Goal: Communication & Community: Answer question/provide support

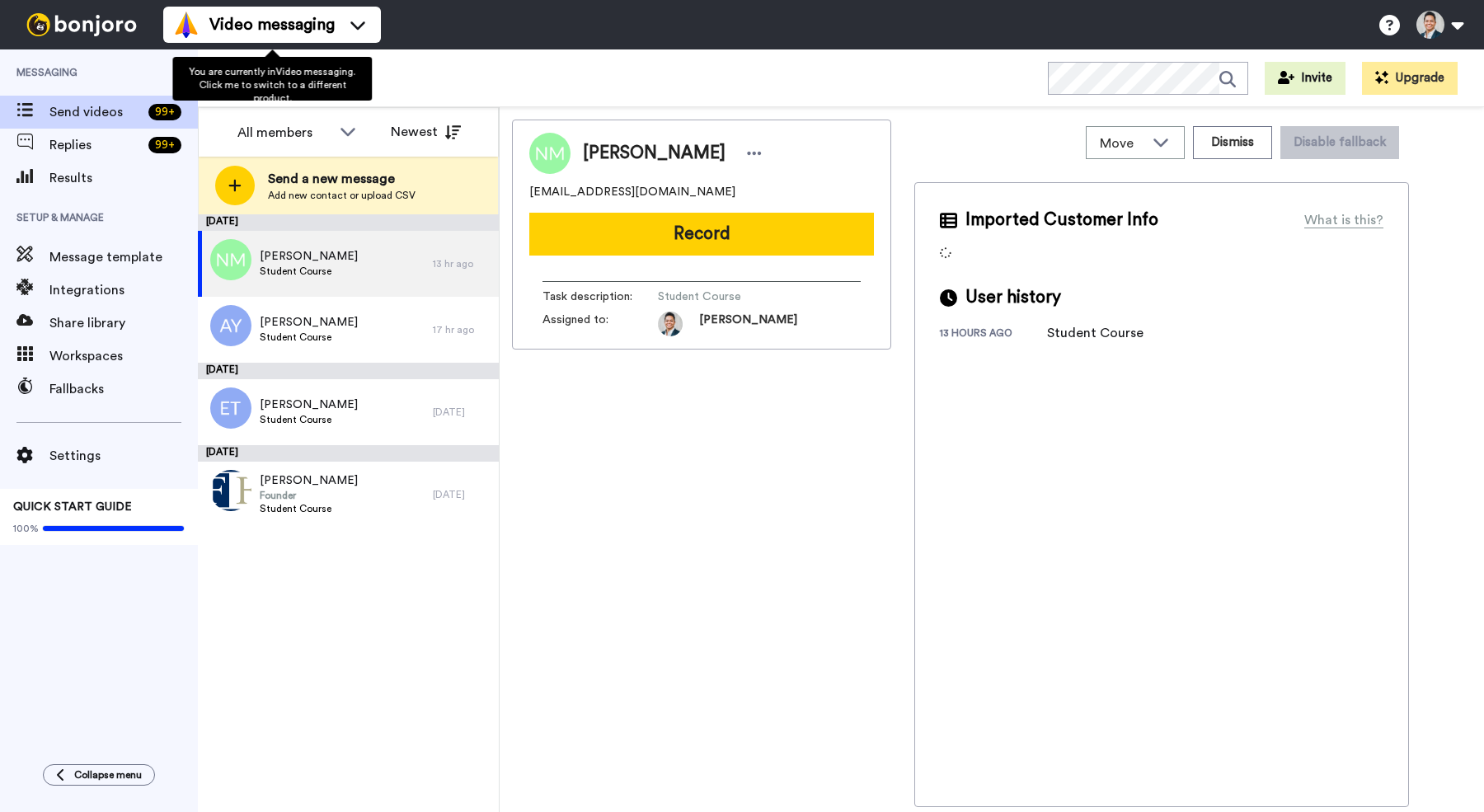
click at [456, 85] on div "New Students WORKSPACES View all All Default New Students Lead Conversion Exam …" at bounding box center [841, 78] width 1286 height 58
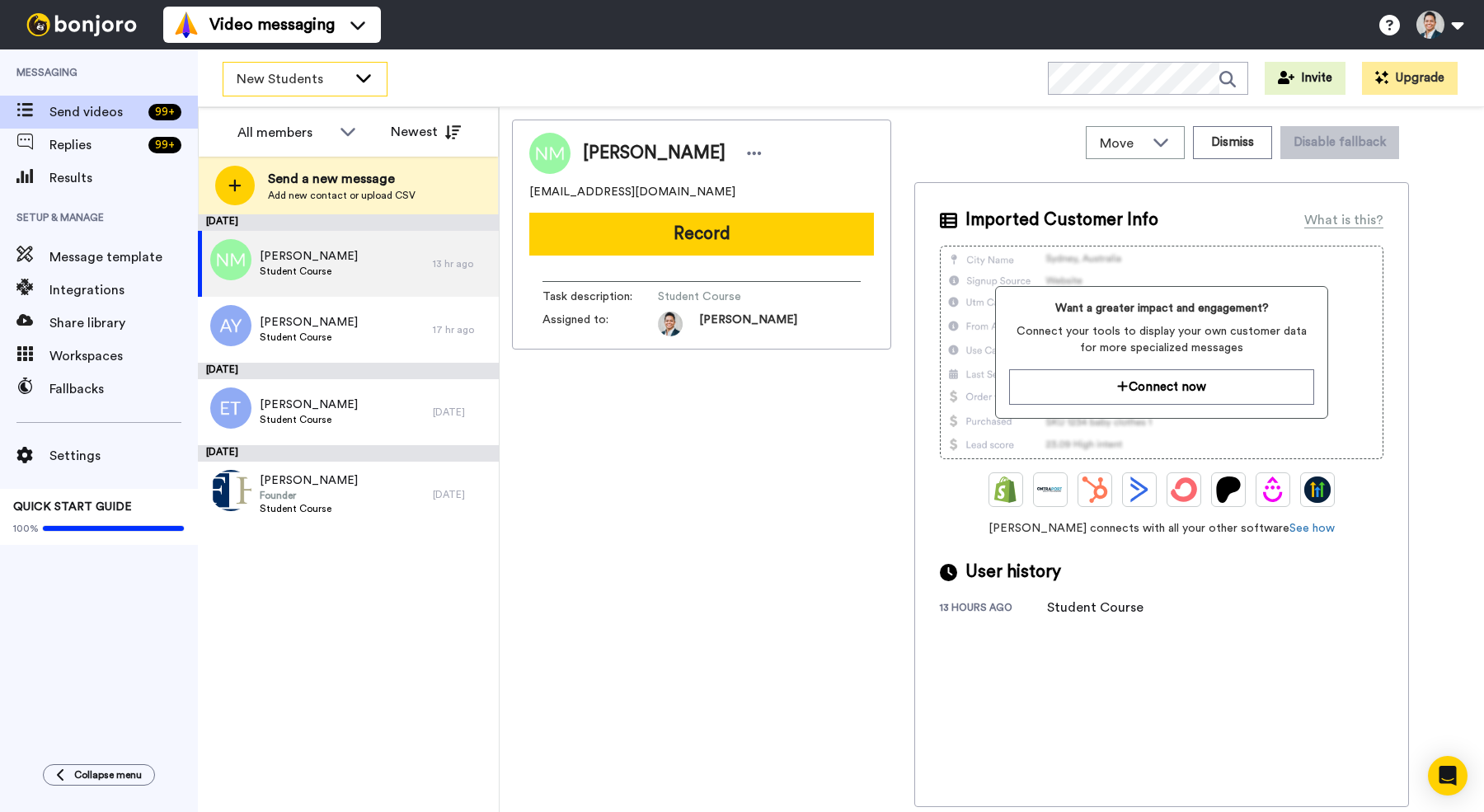
click at [338, 77] on span "New Students" at bounding box center [292, 79] width 110 height 19
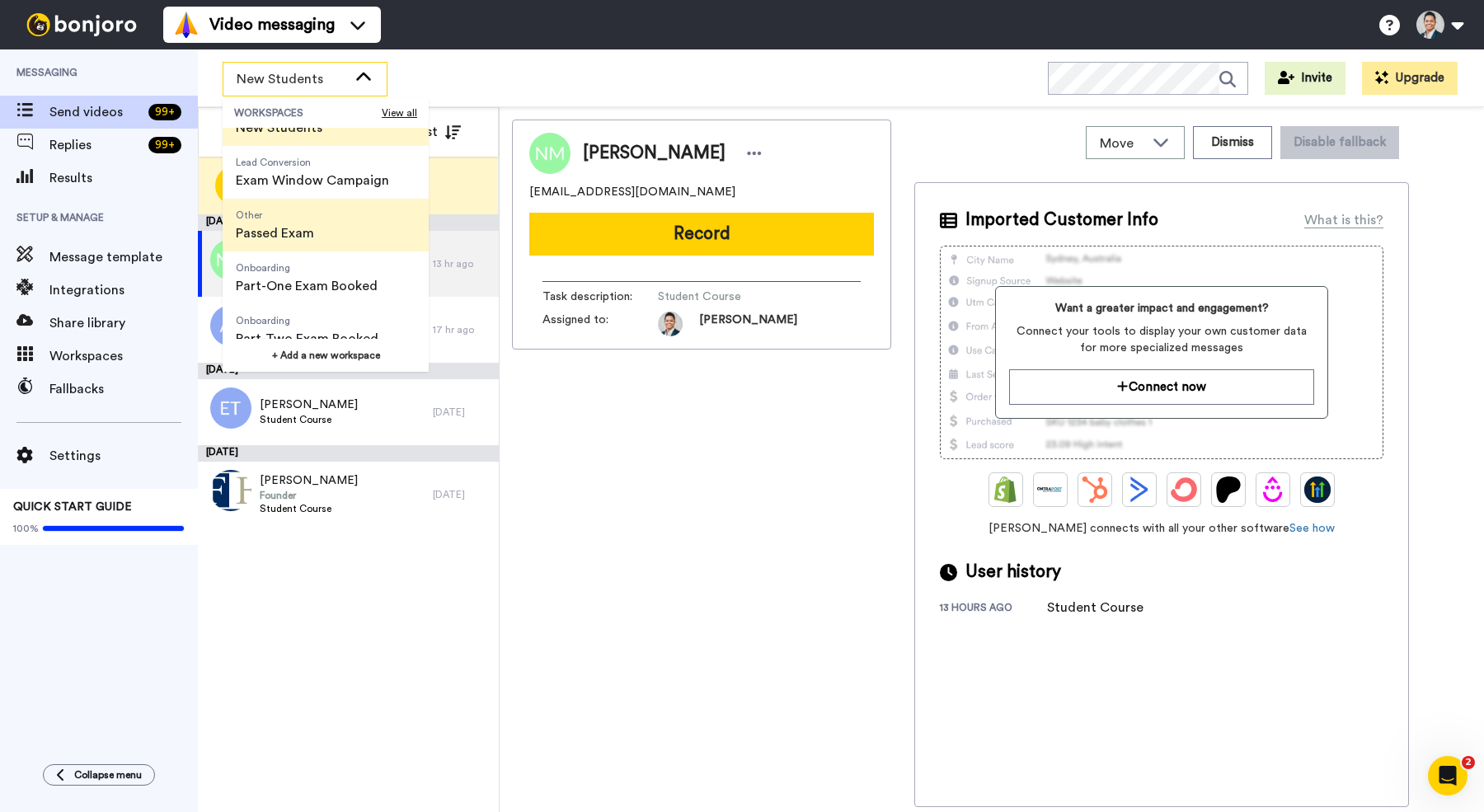
scroll to position [104, 0]
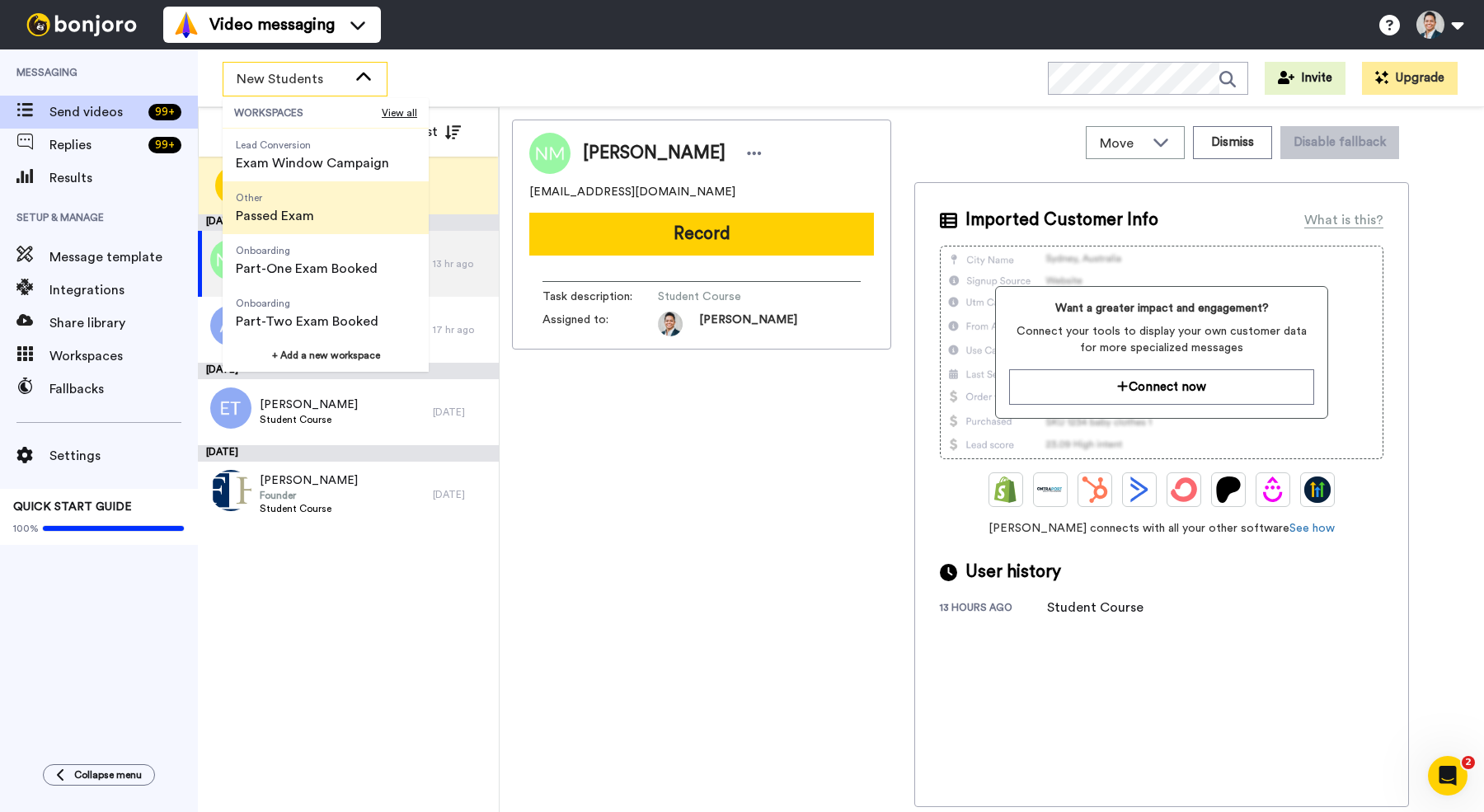
click at [293, 305] on span "Onboarding" at bounding box center [307, 304] width 143 height 14
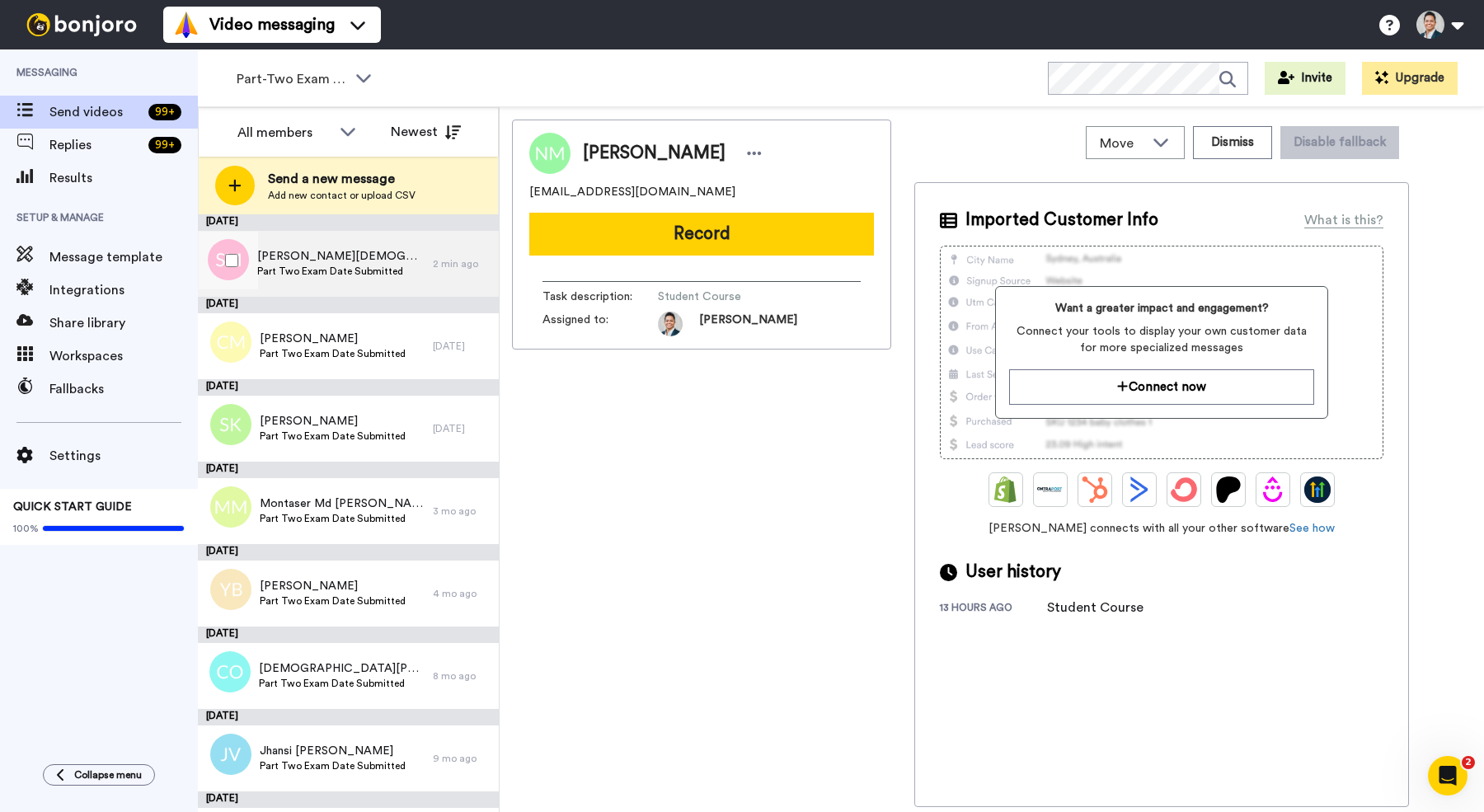
click at [311, 268] on span "Part Two Exam Date Submitted" at bounding box center [340, 272] width 167 height 14
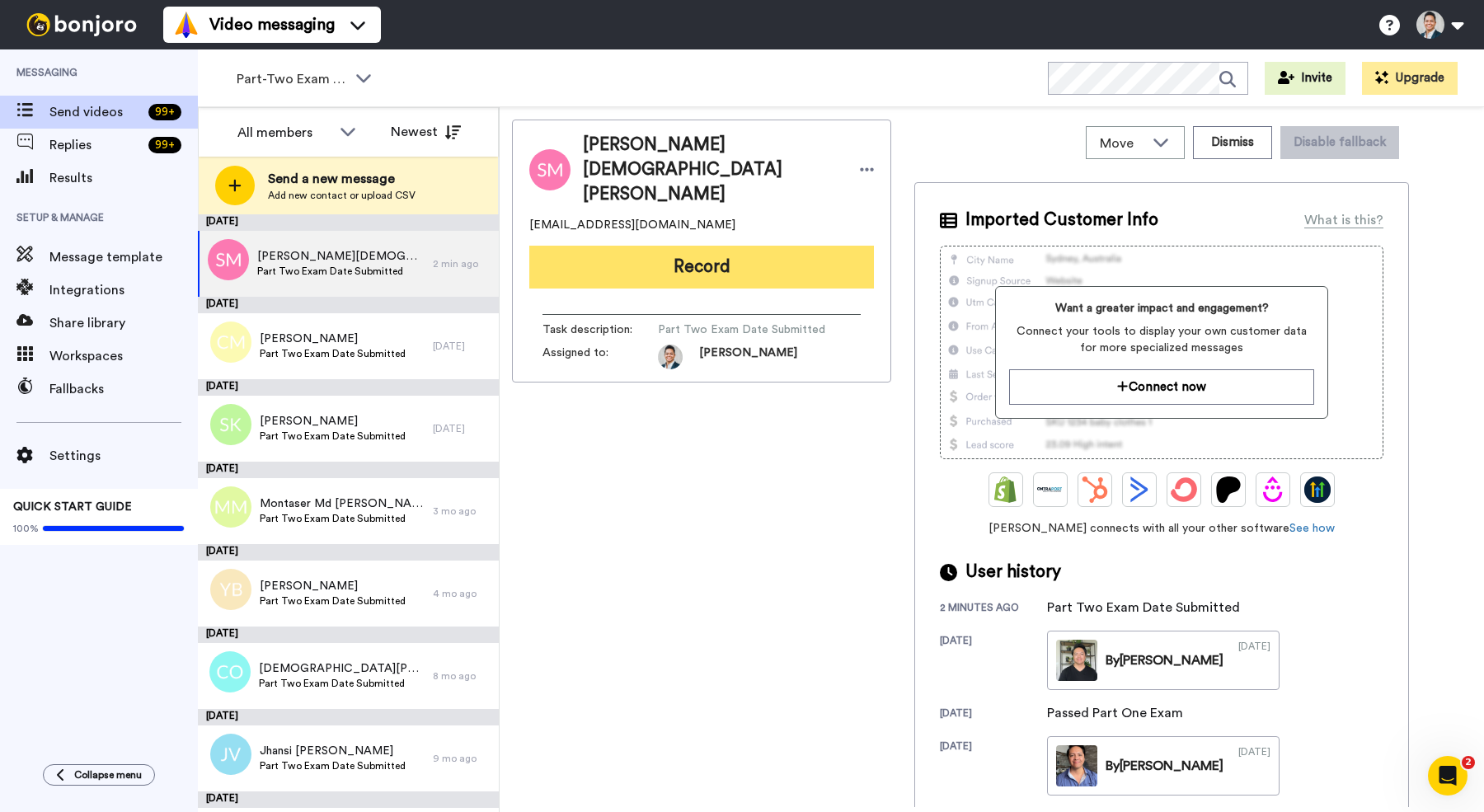
click at [691, 246] on button "Record" at bounding box center [701, 267] width 344 height 43
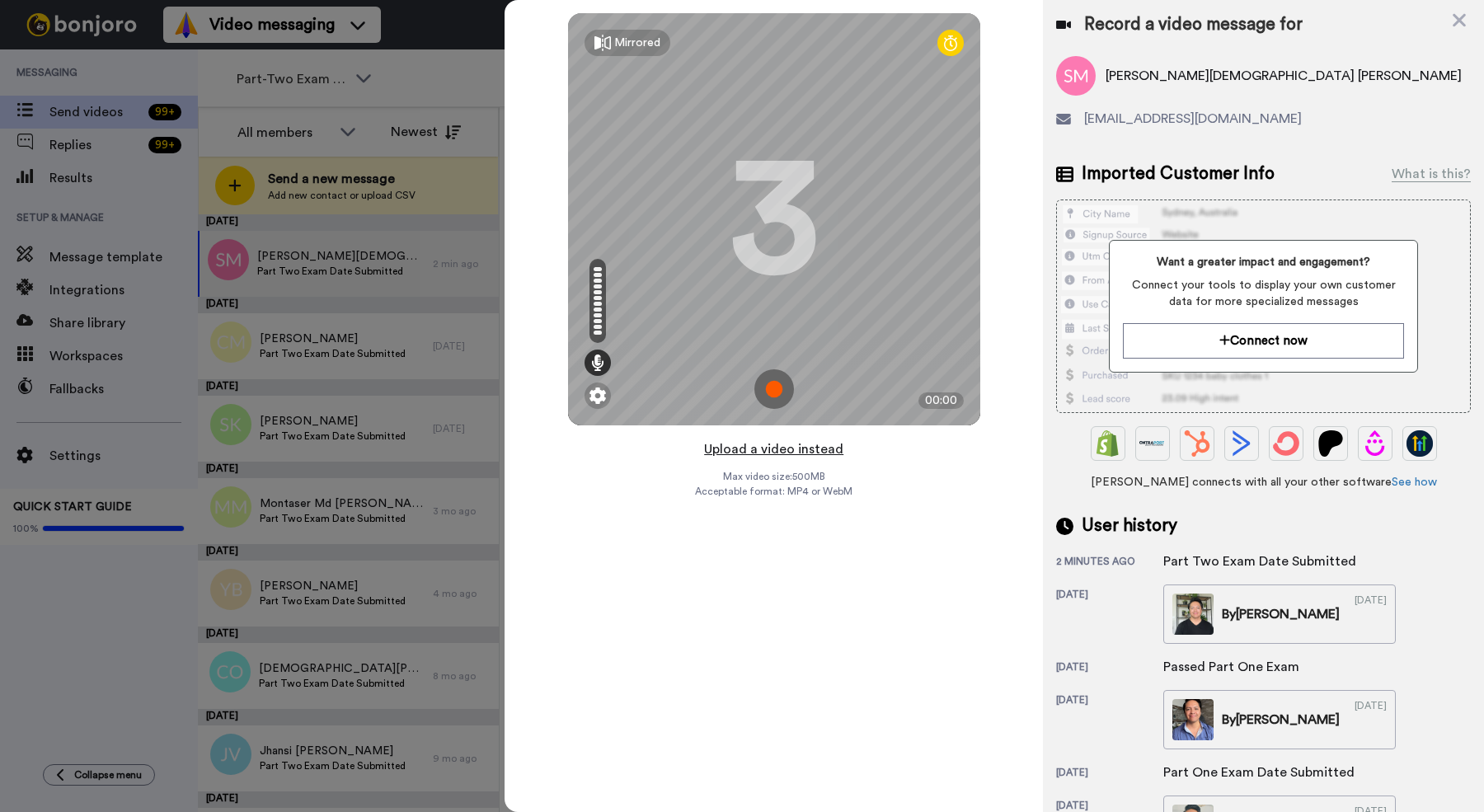
click at [776, 447] on button "Upload a video instead" at bounding box center [773, 450] width 149 height 21
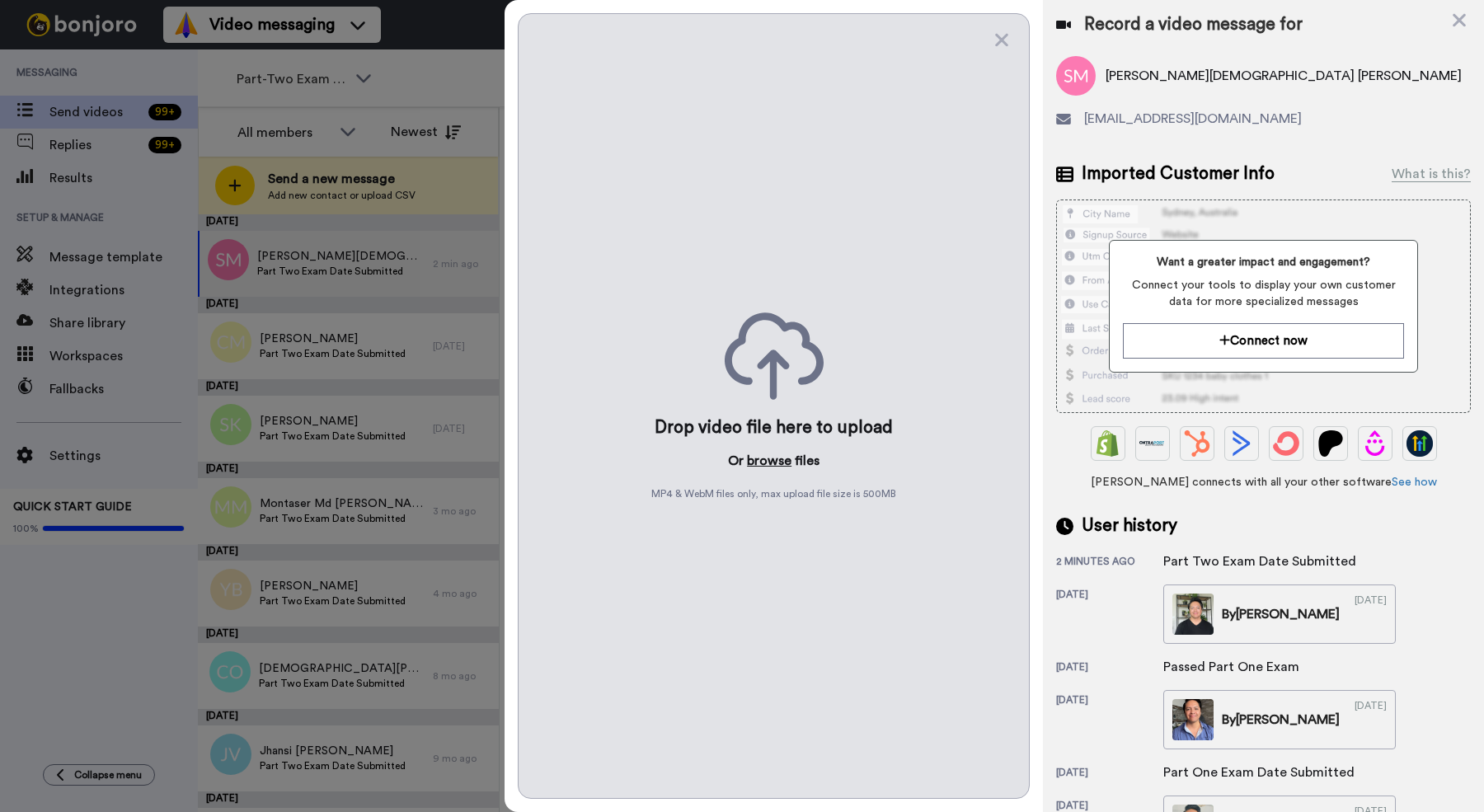
click at [775, 456] on button "browse" at bounding box center [770, 460] width 44 height 19
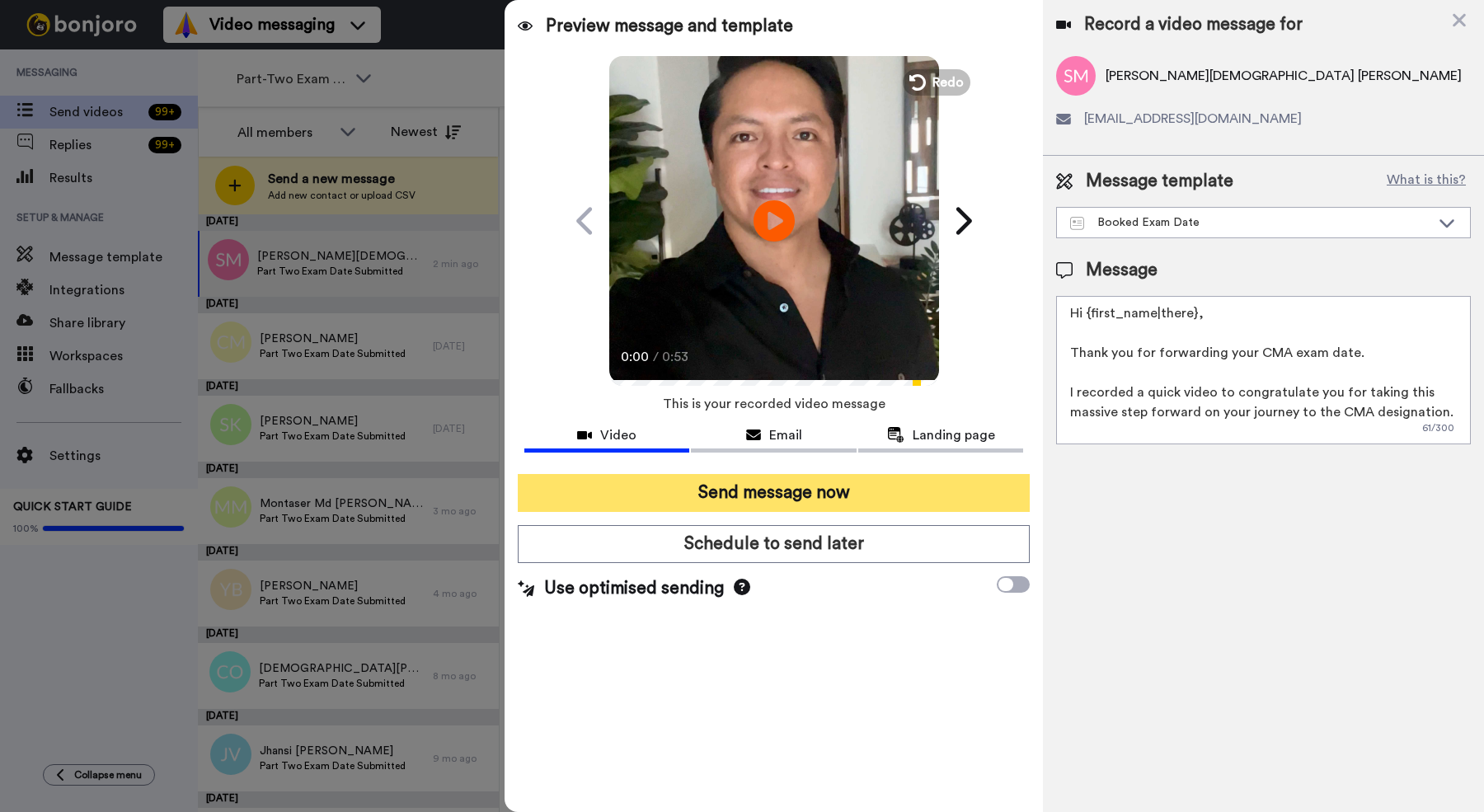
click at [718, 500] on button "Send message now" at bounding box center [774, 492] width 512 height 38
